Goal: Task Accomplishment & Management: Manage account settings

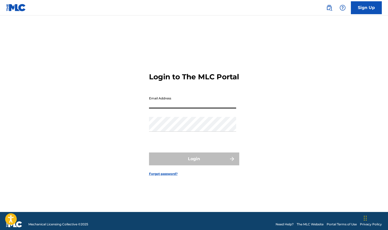
type input "[EMAIL_ADDRESS][DOMAIN_NAME]"
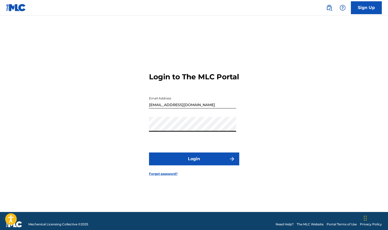
click at [188, 165] on button "Login" at bounding box center [194, 159] width 90 height 13
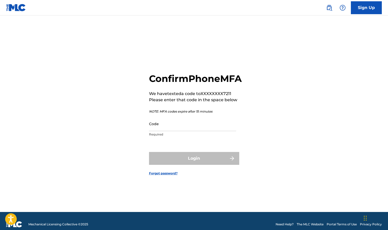
click at [171, 131] on input "Code" at bounding box center [192, 123] width 87 height 15
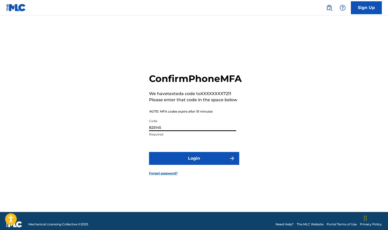
type input "825145"
click at [181, 158] on button "Login" at bounding box center [194, 158] width 90 height 13
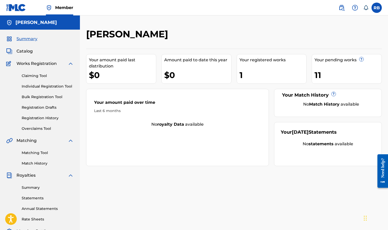
click at [55, 116] on link "Registration History" at bounding box center [48, 117] width 52 height 5
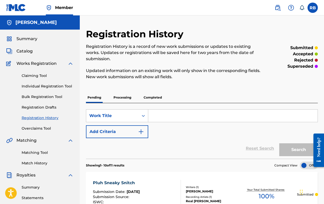
click at [43, 128] on link "Overclaims Tool" at bounding box center [48, 128] width 52 height 5
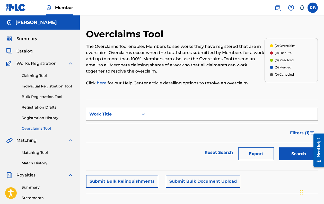
click at [25, 51] on span "Catalog" at bounding box center [24, 51] width 16 height 6
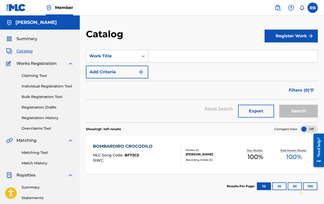
click at [56, 119] on link "Registration History" at bounding box center [48, 117] width 52 height 5
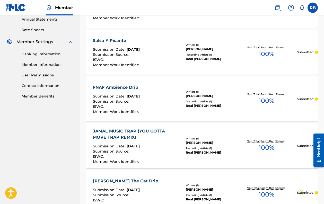
scroll to position [194, 0]
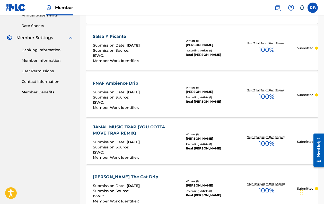
click at [136, 132] on div "JAMAL MUSIC TRAP (YOU GOTTA MOVE TRAP REMIX)" at bounding box center [135, 130] width 84 height 12
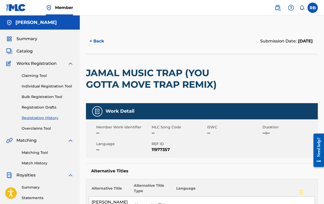
click at [43, 118] on link "Registration History" at bounding box center [48, 117] width 52 height 5
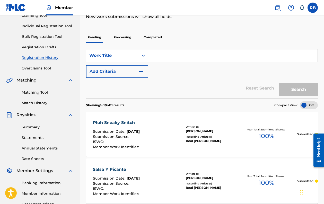
scroll to position [55, 0]
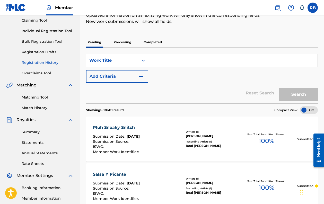
click at [122, 41] on p "Processing" at bounding box center [122, 42] width 21 height 11
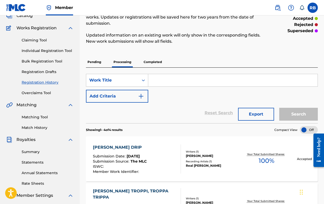
scroll to position [2, 0]
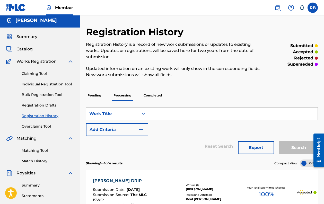
click at [47, 128] on link "Overclaims Tool" at bounding box center [48, 126] width 52 height 5
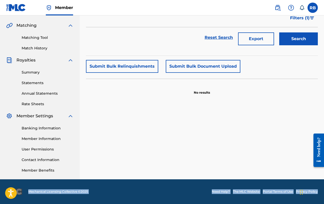
click at [137, 69] on button "Submit Bulk Relinquishments" at bounding box center [122, 66] width 72 height 13
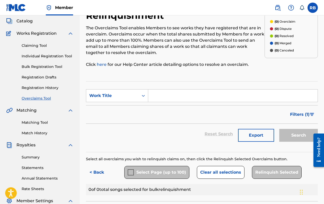
scroll to position [20, 0]
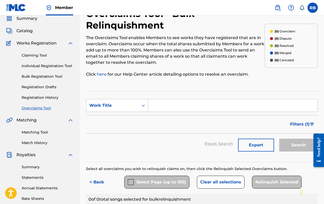
click at [160, 110] on input "Search Form" at bounding box center [233, 105] width 170 height 12
type input "bombardiro"
click at [128, 102] on div "Work Title" at bounding box center [112, 106] width 53 height 10
click at [134, 98] on section "SearchWithCriteria279fb3ef-1129-472f-800e-d91c6f5e074a Work Title selected, 3 o…" at bounding box center [202, 126] width 232 height 71
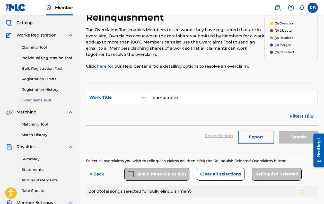
scroll to position [35, 0]
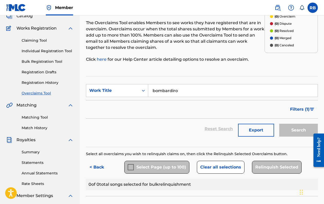
click at [39, 127] on link "Match History" at bounding box center [48, 128] width 52 height 5
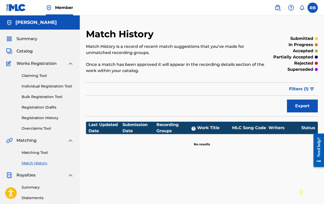
scroll to position [12, 0]
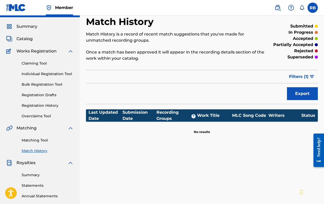
click at [34, 141] on link "Matching Tool" at bounding box center [48, 140] width 52 height 5
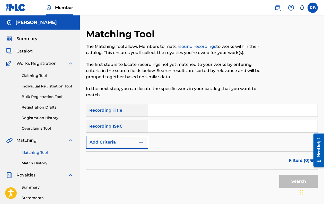
click at [32, 52] on span "Catalog" at bounding box center [24, 51] width 16 height 6
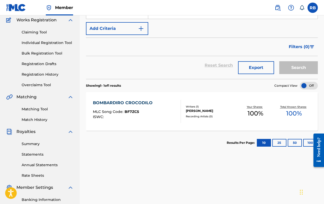
scroll to position [47, 0]
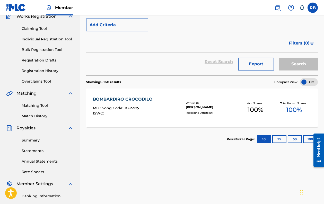
click at [142, 102] on div "BOMBARDIRO CROCODILO" at bounding box center [124, 99] width 62 height 6
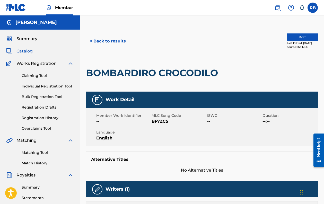
click at [295, 38] on button "Edit" at bounding box center [302, 38] width 31 height 8
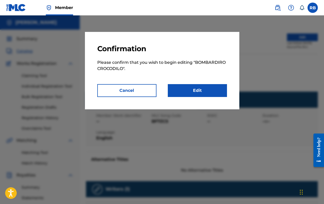
click at [195, 88] on link "Edit" at bounding box center [197, 90] width 59 height 13
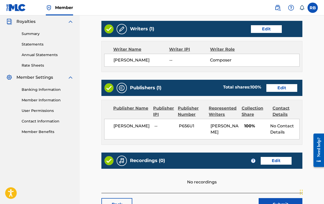
scroll to position [154, 0]
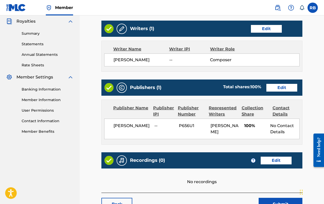
click at [281, 89] on link "Edit" at bounding box center [282, 88] width 31 height 8
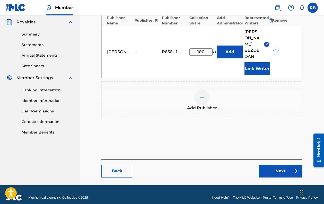
scroll to position [153, 0]
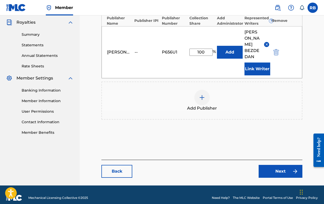
click at [281, 168] on link "Next" at bounding box center [281, 171] width 44 height 13
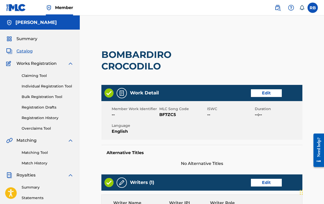
click at [25, 51] on span "Catalog" at bounding box center [24, 51] width 16 height 6
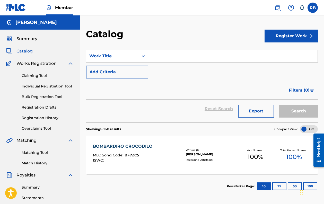
click at [316, 10] on label at bounding box center [313, 8] width 10 height 10
click at [313, 8] on input "RB [PERSON_NAME] [EMAIL_ADDRESS][DOMAIN_NAME] Notification Preferences Profile …" at bounding box center [313, 8] width 0 height 0
click at [316, 10] on div "RB RB [PERSON_NAME] [EMAIL_ADDRESS][DOMAIN_NAME] Notification Preferences Profi…" at bounding box center [313, 8] width 10 height 10
